Goal: Information Seeking & Learning: Learn about a topic

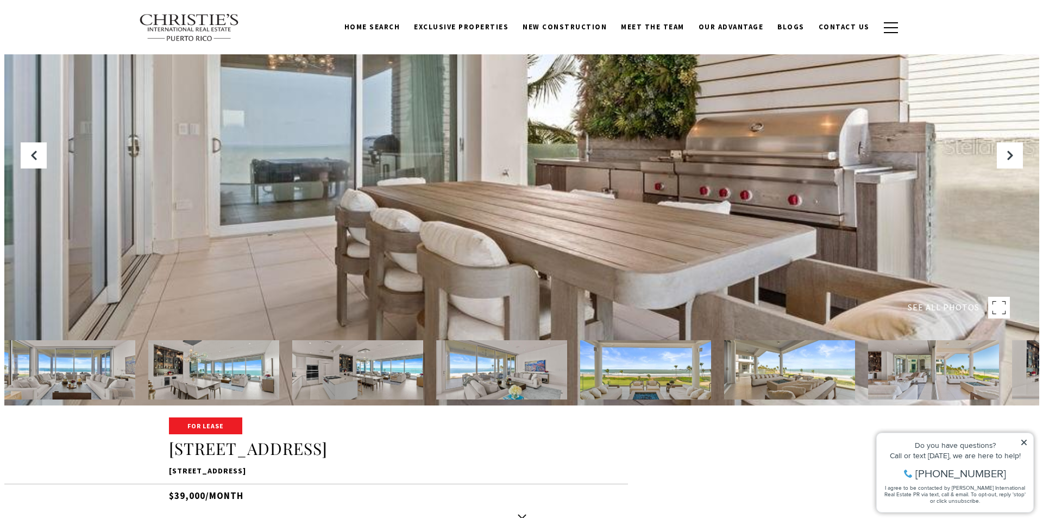
scroll to position [109, 0]
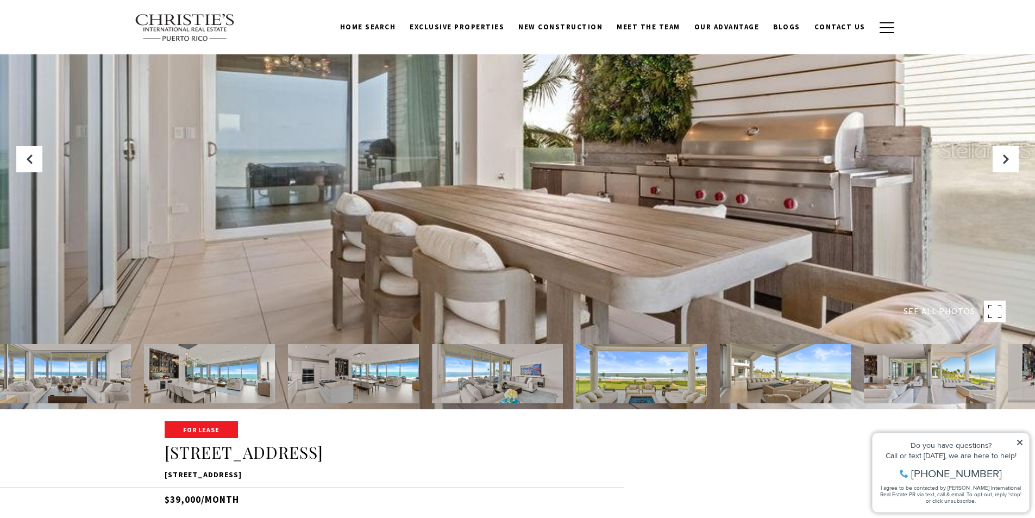
click at [356, 184] on div at bounding box center [517, 150] width 1035 height 518
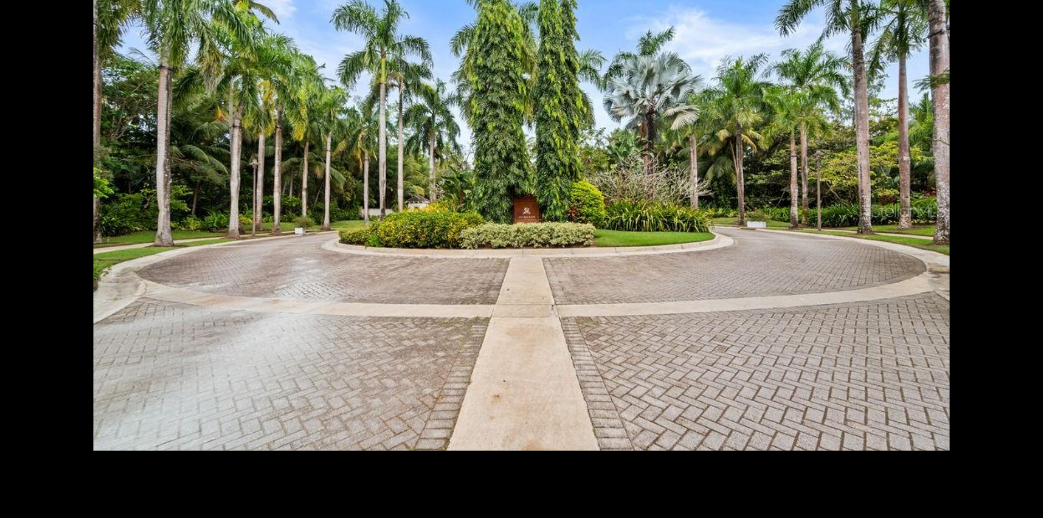
scroll to position [13616, 0]
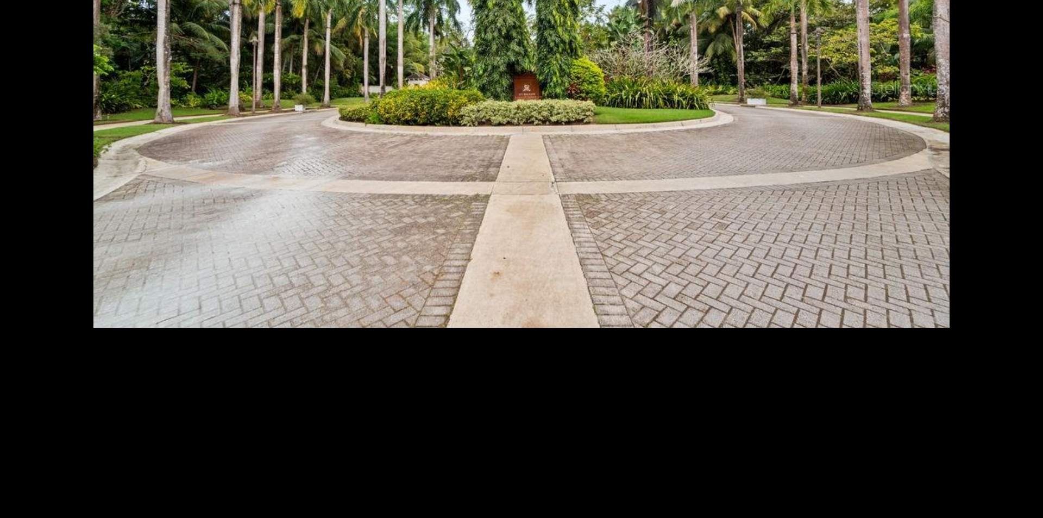
click at [826, 66] on div "Photos Map [GEOGRAPHIC_DATA] Share Facebook Twitter Via Email" at bounding box center [521, 259] width 1043 height 518
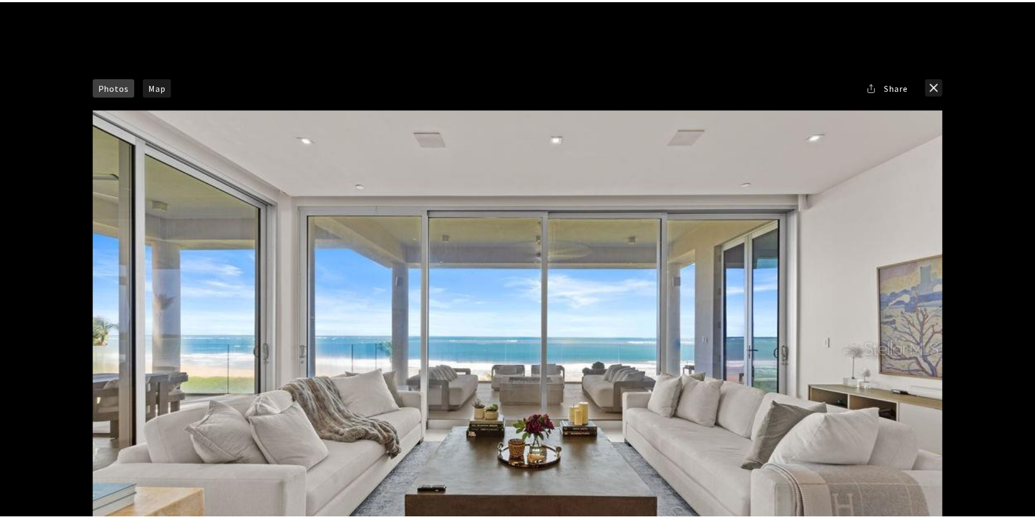
scroll to position [0, 0]
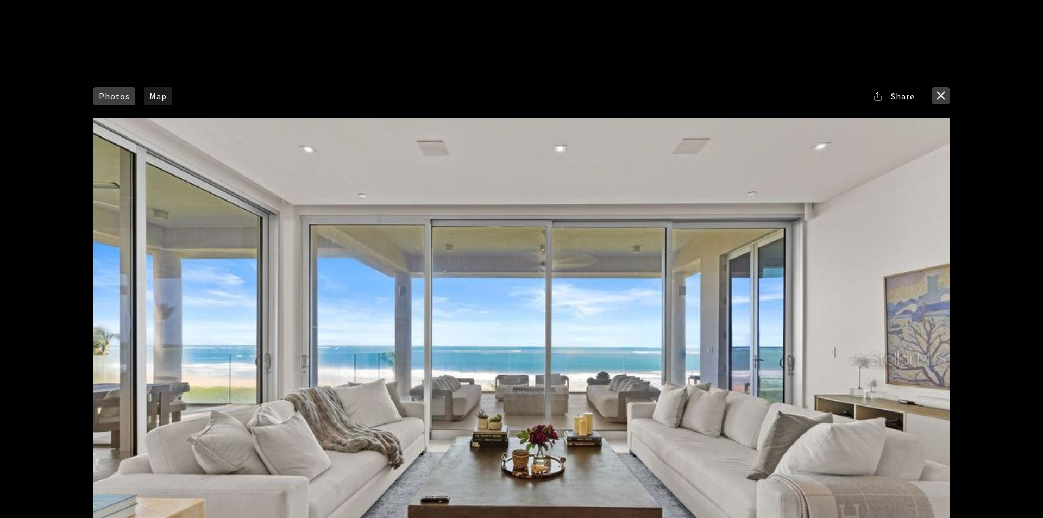
click at [826, 95] on button "close modal" at bounding box center [940, 95] width 17 height 17
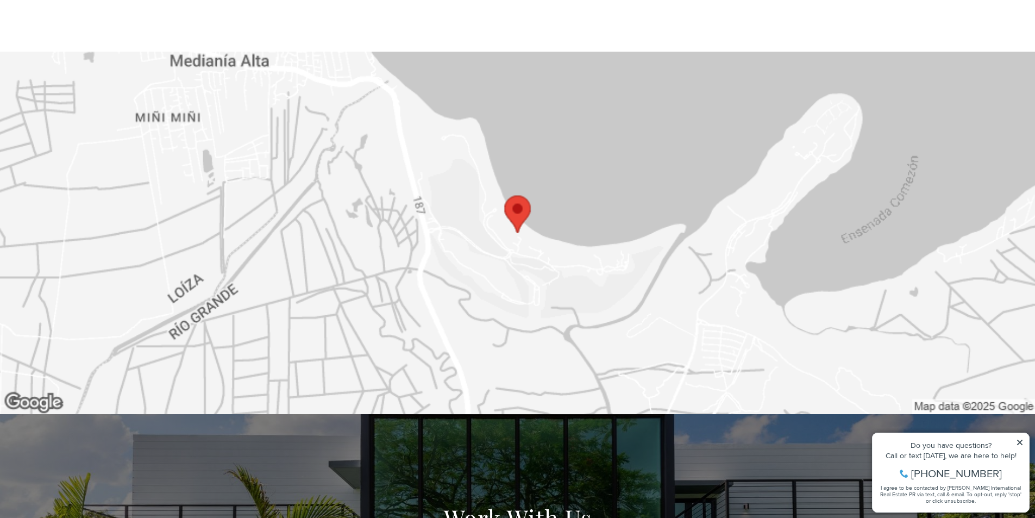
scroll to position [2661, 0]
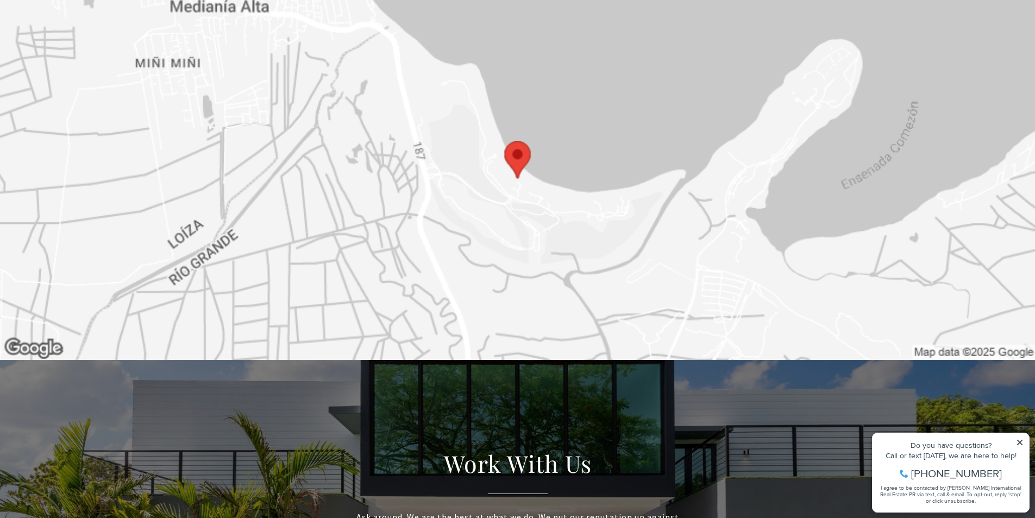
click at [528, 216] on img at bounding box center [517, 178] width 1035 height 362
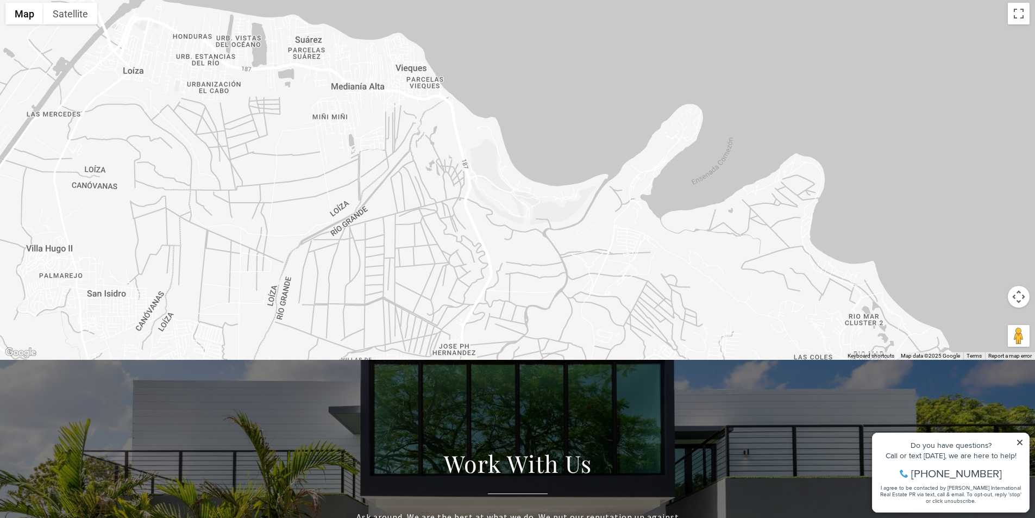
click at [521, 211] on div at bounding box center [517, 178] width 1035 height 362
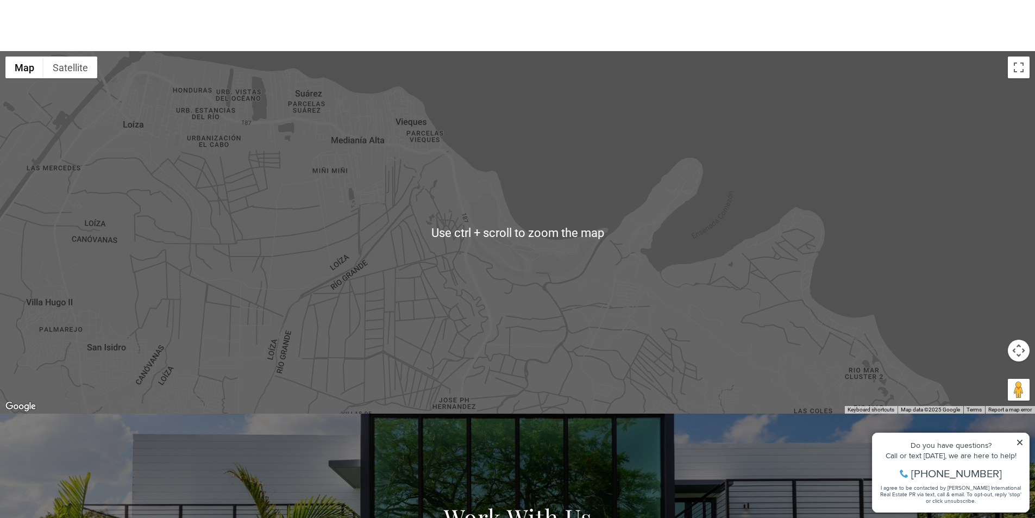
scroll to position [2607, 0]
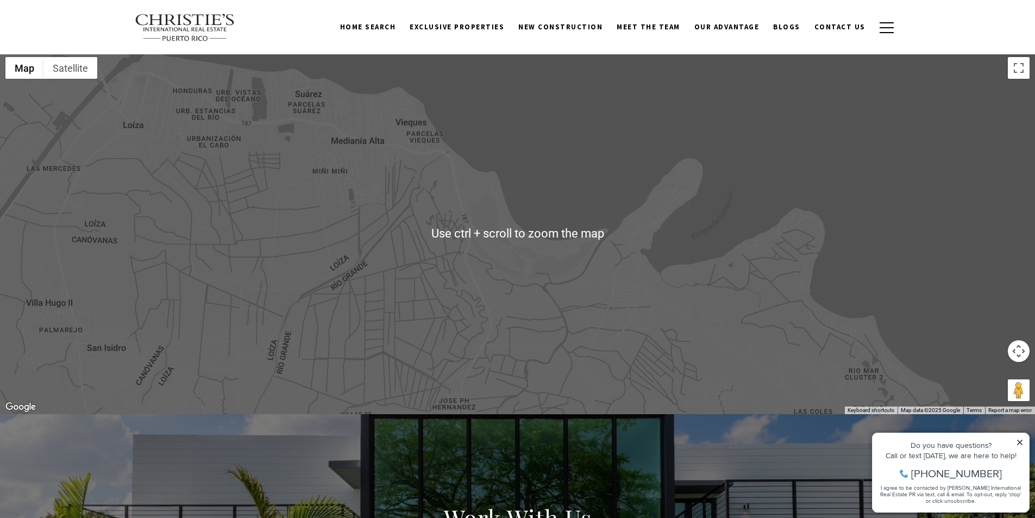
click at [539, 257] on div at bounding box center [517, 233] width 1035 height 362
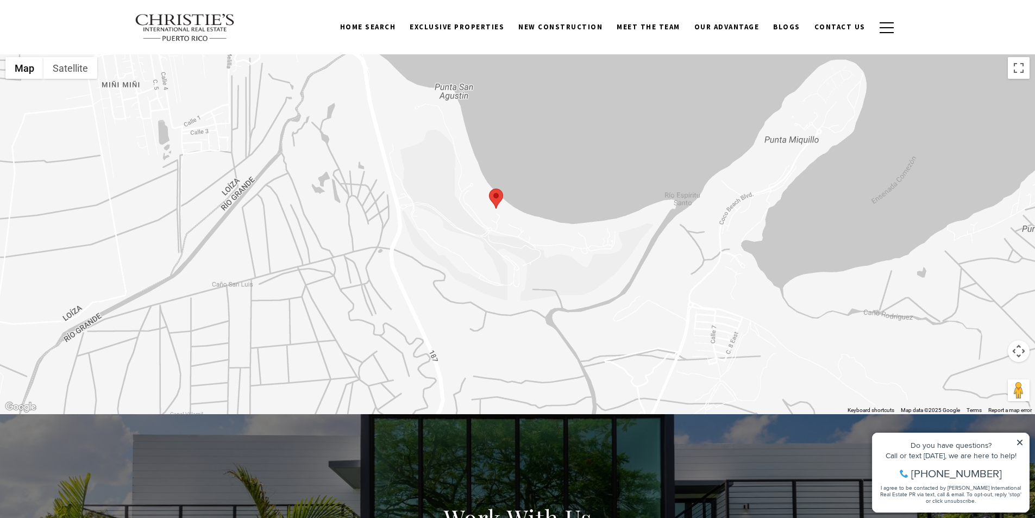
click at [500, 256] on div at bounding box center [517, 233] width 1035 height 362
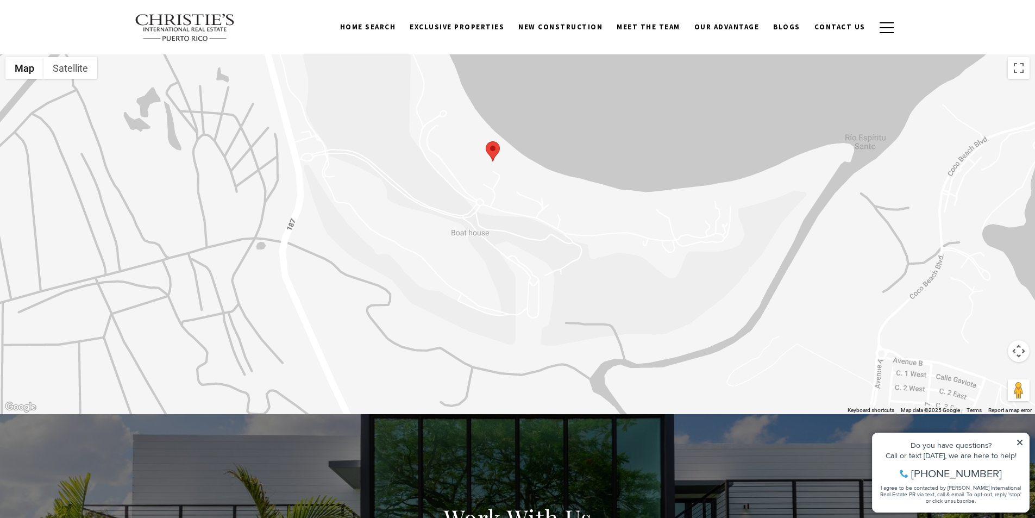
click at [477, 172] on div at bounding box center [517, 233] width 1035 height 362
click at [481, 166] on div at bounding box center [517, 233] width 1035 height 362
click at [484, 154] on div at bounding box center [517, 233] width 1035 height 362
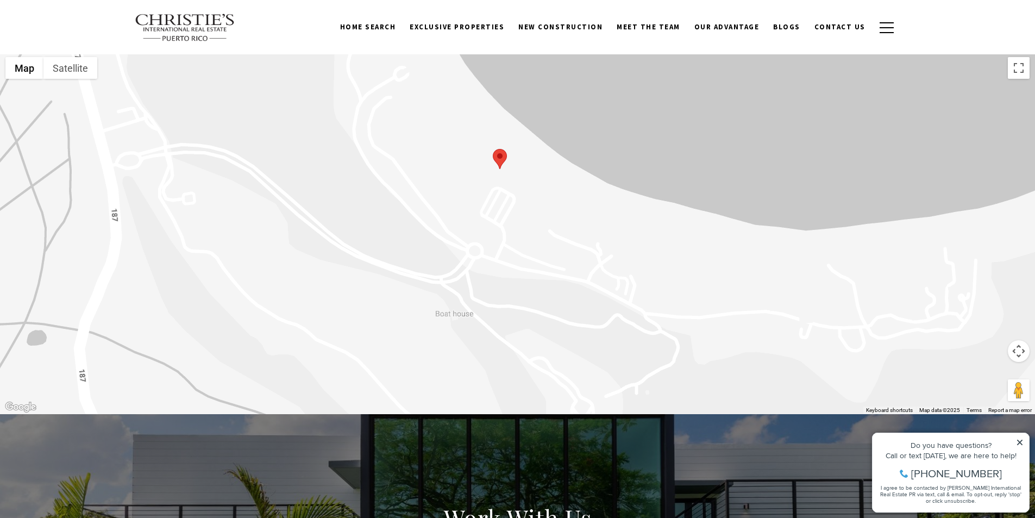
click at [484, 152] on div at bounding box center [517, 233] width 1035 height 362
